Goal: Transaction & Acquisition: Subscribe to service/newsletter

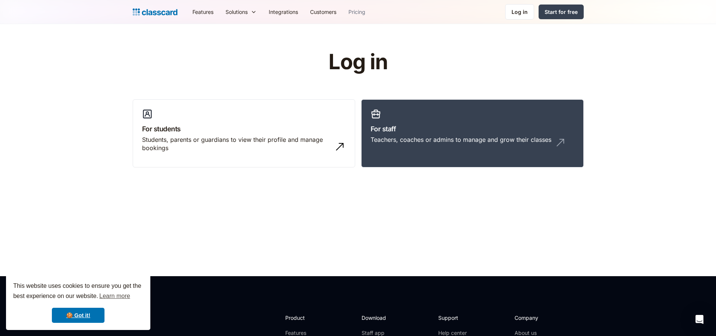
click at [349, 13] on link "Pricing" at bounding box center [357, 11] width 29 height 17
